Goal: Task Accomplishment & Management: Manage account settings

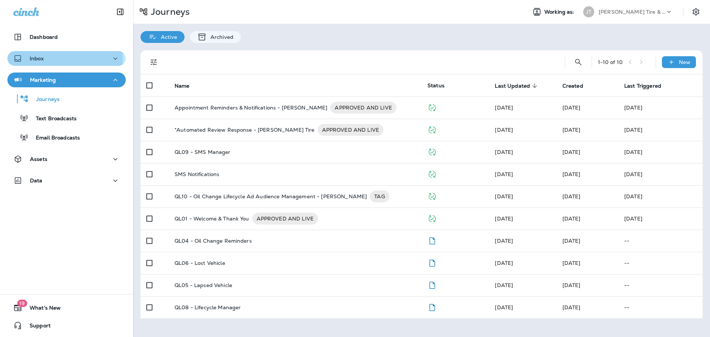
click at [41, 58] on p "Inbox" at bounding box center [37, 58] width 14 height 6
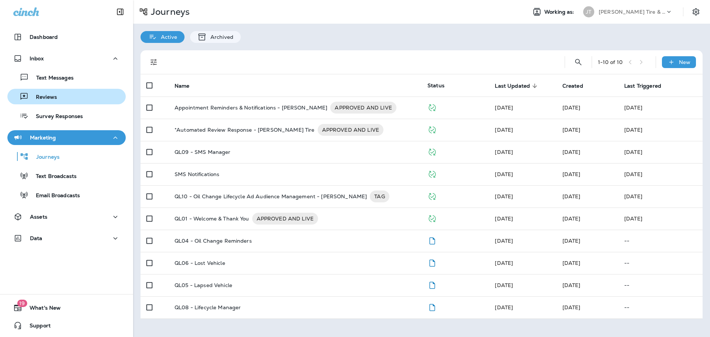
click at [53, 99] on p "Reviews" at bounding box center [42, 97] width 28 height 7
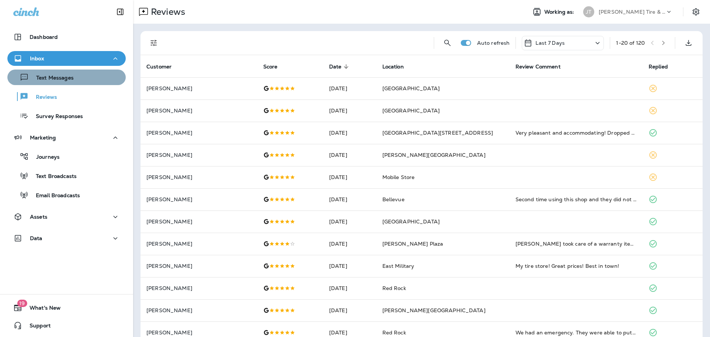
click at [74, 80] on div "Text Messages" at bounding box center [66, 77] width 112 height 11
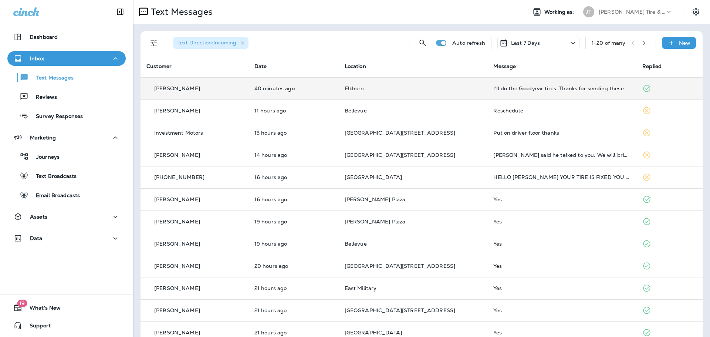
click at [489, 94] on td "I'll do the Goodyear tires. Thanks for sending these so quickly!" at bounding box center [562, 88] width 149 height 22
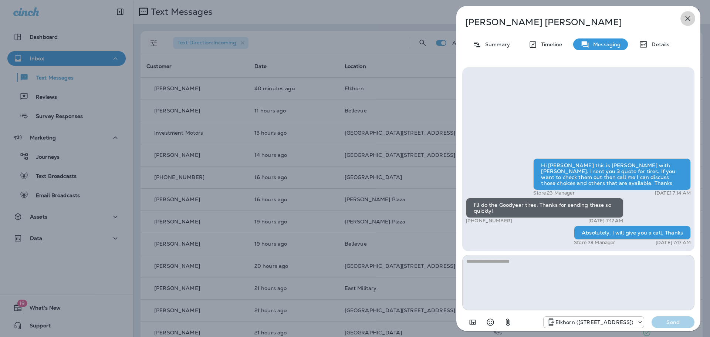
click at [692, 18] on icon "button" at bounding box center [688, 18] width 9 height 9
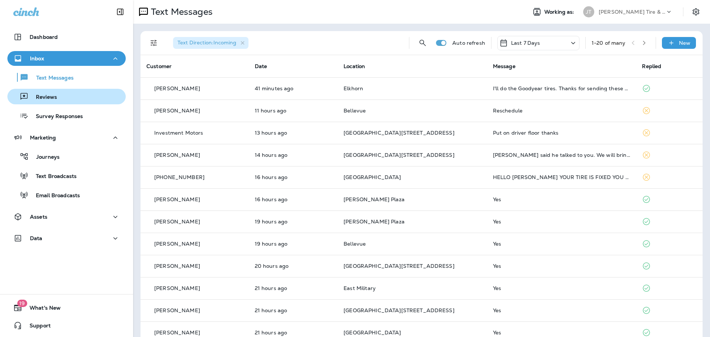
click at [51, 93] on div "Reviews" at bounding box center [33, 96] width 47 height 11
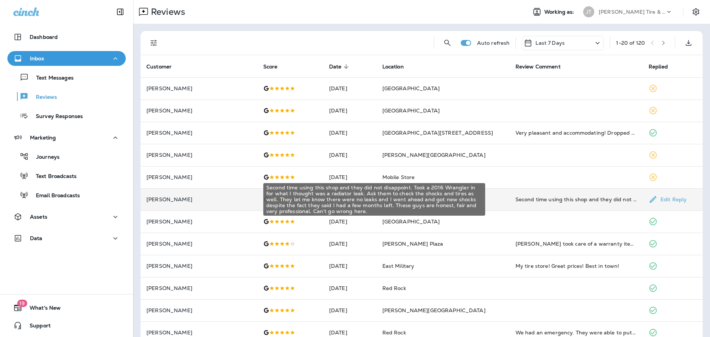
click at [516, 196] on div "Second time using this shop and they did not disappoint. Took a 2016 Wrangler i…" at bounding box center [576, 199] width 121 height 7
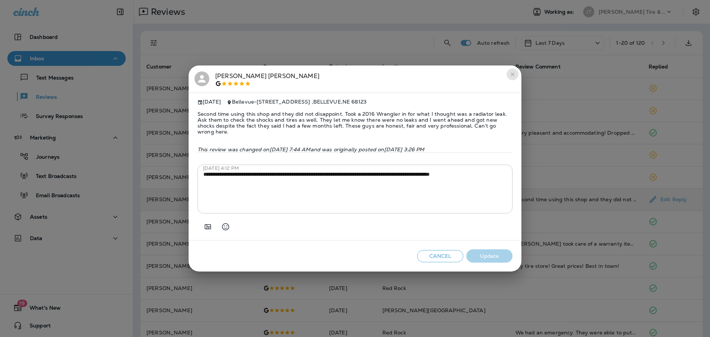
click at [516, 73] on button "close" at bounding box center [513, 74] width 12 height 12
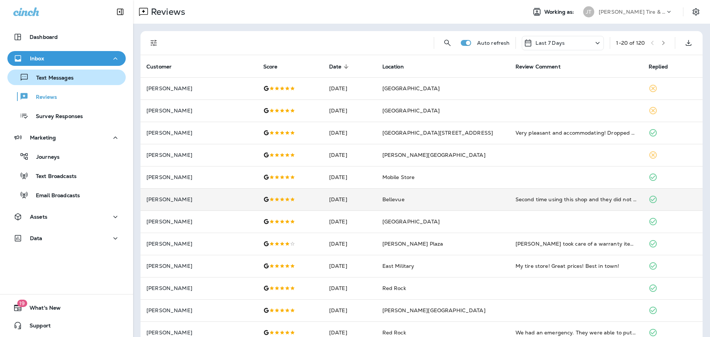
click at [54, 80] on p "Text Messages" at bounding box center [51, 78] width 45 height 7
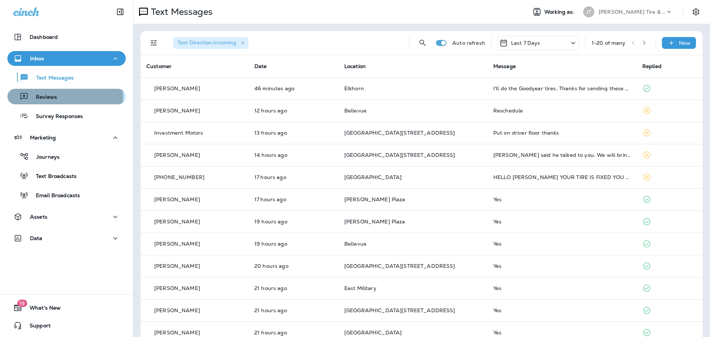
click at [55, 97] on p "Reviews" at bounding box center [42, 97] width 28 height 7
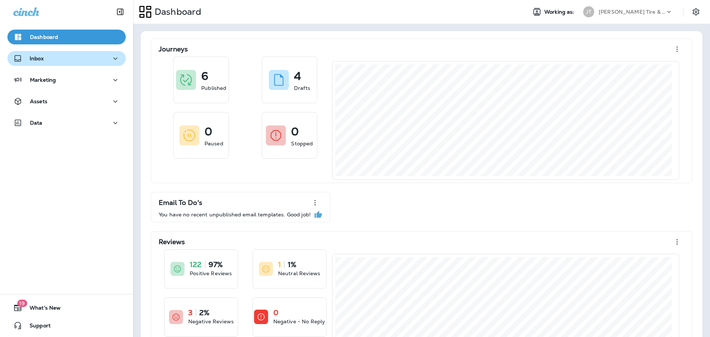
click at [60, 64] on button "Inbox" at bounding box center [66, 58] width 118 height 15
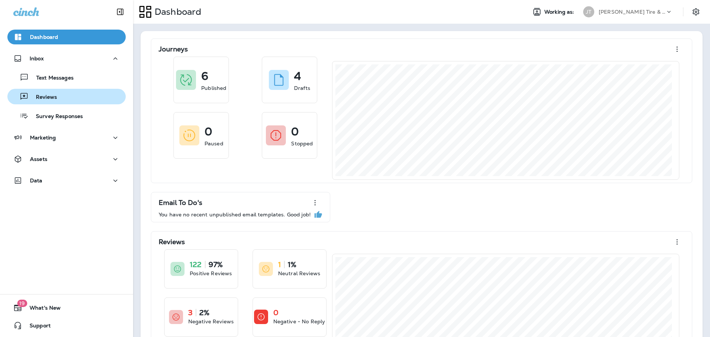
click at [76, 92] on div "Reviews" at bounding box center [66, 96] width 112 height 11
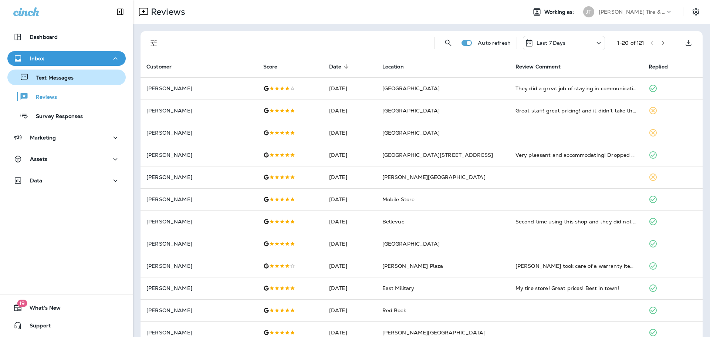
click at [61, 77] on p "Text Messages" at bounding box center [51, 78] width 45 height 7
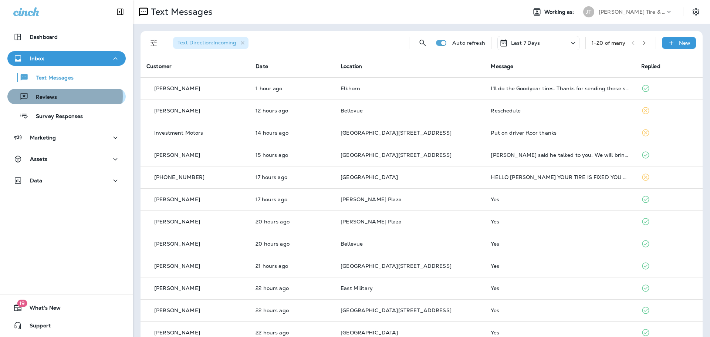
click at [52, 96] on p "Reviews" at bounding box center [42, 97] width 28 height 7
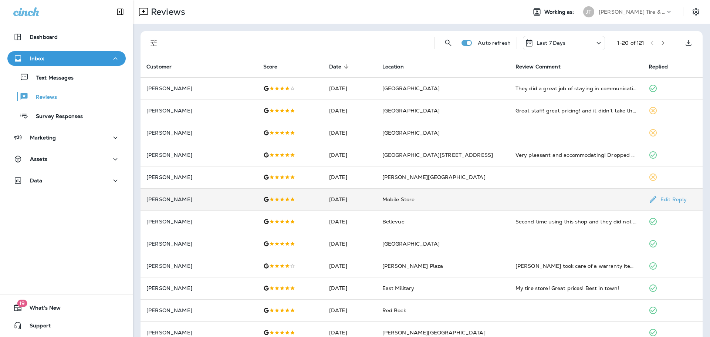
click at [222, 200] on p "[PERSON_NAME]" at bounding box center [198, 199] width 105 height 6
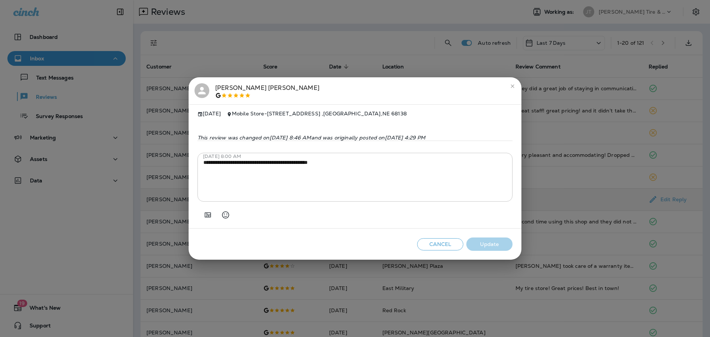
click at [513, 83] on icon "close" at bounding box center [513, 86] width 6 height 6
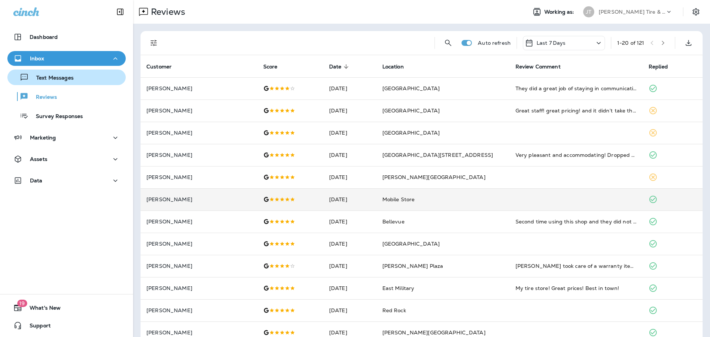
click at [51, 81] on p "Text Messages" at bounding box center [51, 78] width 45 height 7
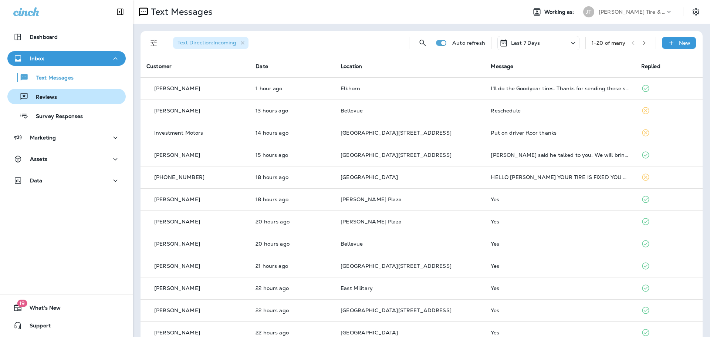
drag, startPoint x: 44, startPoint y: 100, endPoint x: 58, endPoint y: 94, distance: 15.7
click at [44, 100] on p "Reviews" at bounding box center [42, 97] width 28 height 7
